Goal: Check status

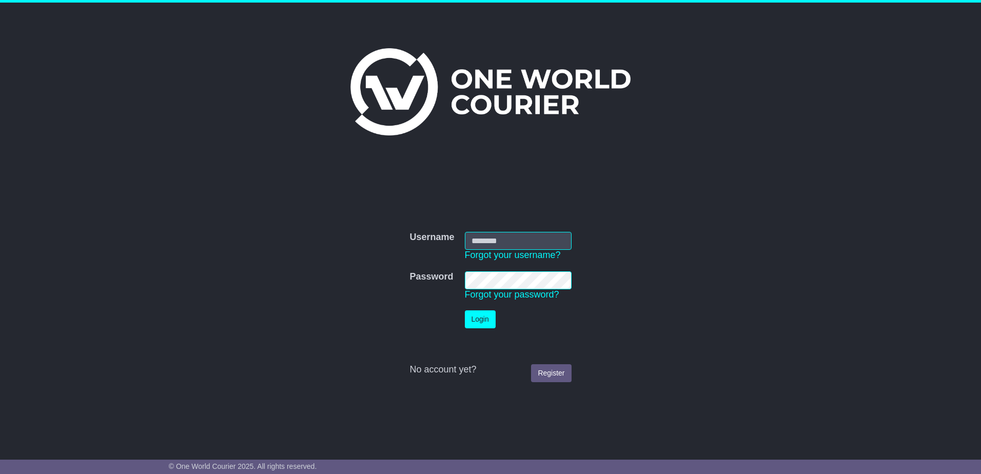
type input "**********"
click at [483, 323] on button "Login" at bounding box center [480, 319] width 31 height 18
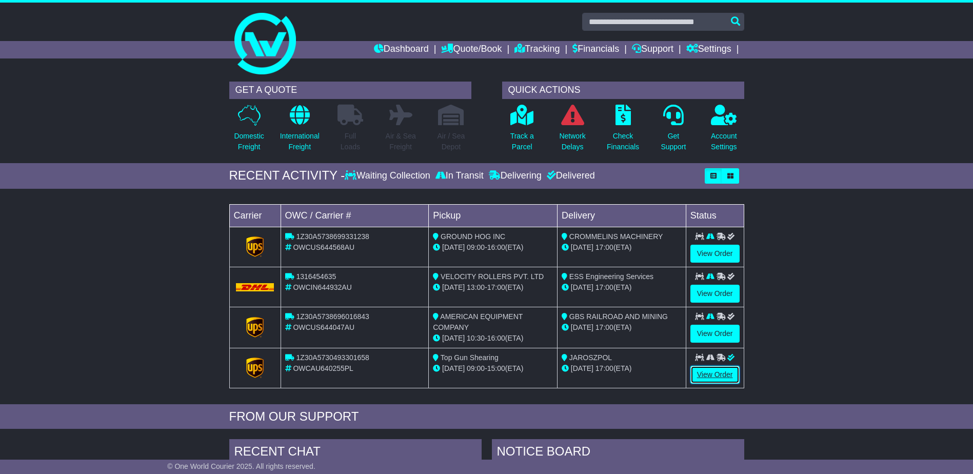
click at [710, 374] on link "View Order" at bounding box center [714, 375] width 49 height 18
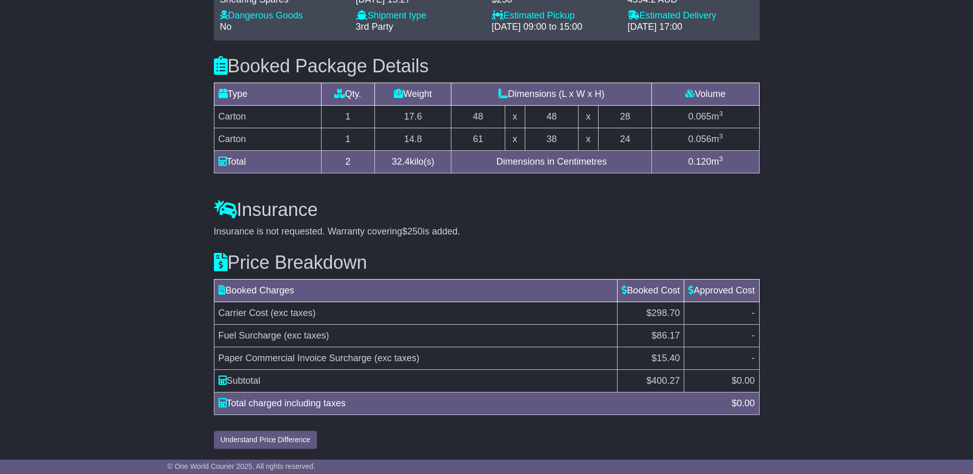
scroll to position [874, 0]
click at [299, 445] on button "Understand Price Difference" at bounding box center [266, 439] width 104 height 18
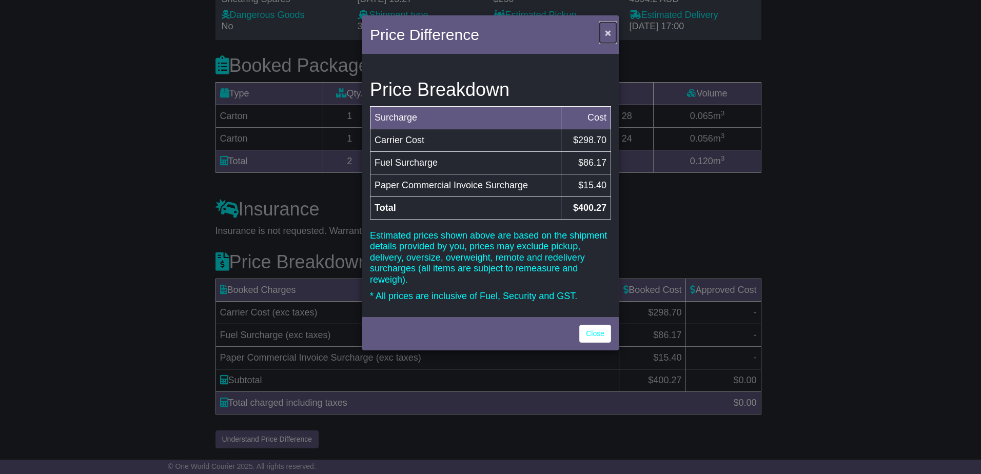
click at [612, 27] on button "×" at bounding box center [608, 32] width 16 height 21
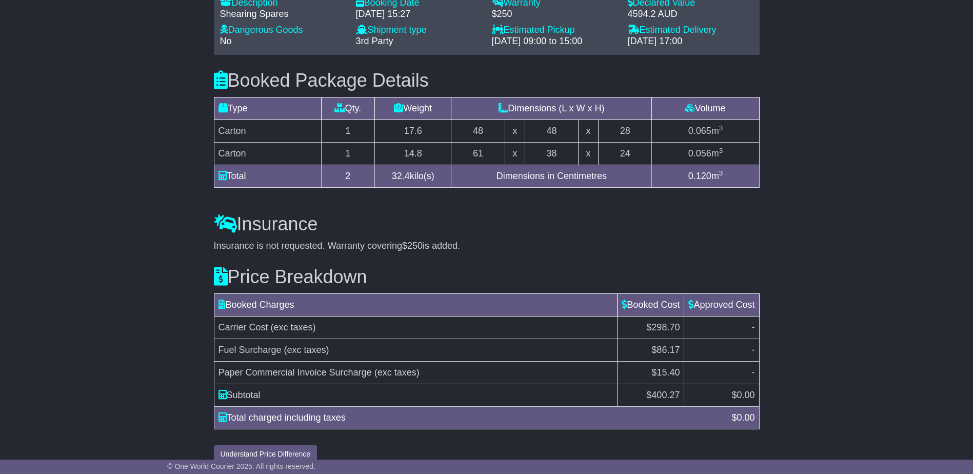
scroll to position [855, 0]
